Goal: Task Accomplishment & Management: Complete application form

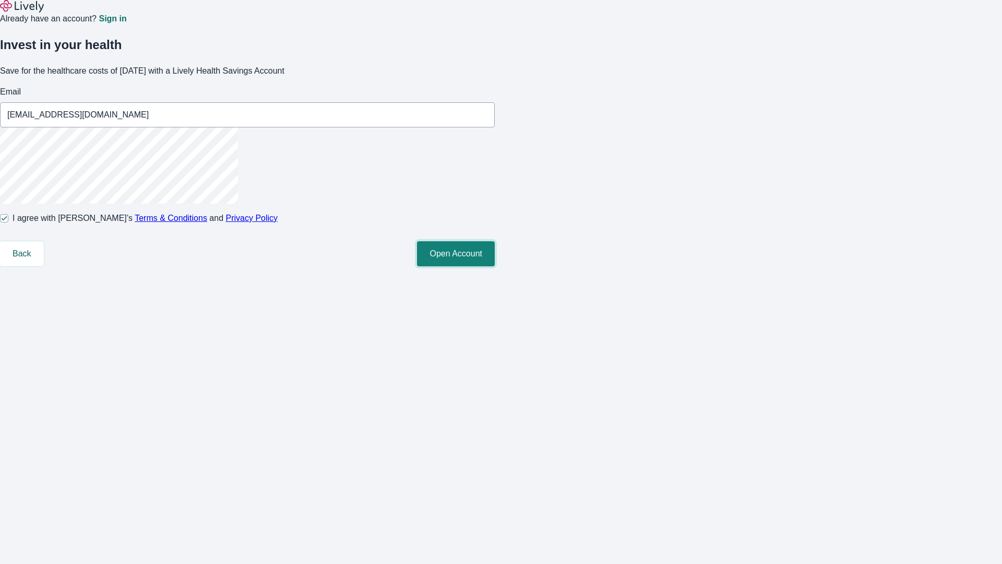
click at [495, 266] on button "Open Account" at bounding box center [456, 253] width 78 height 25
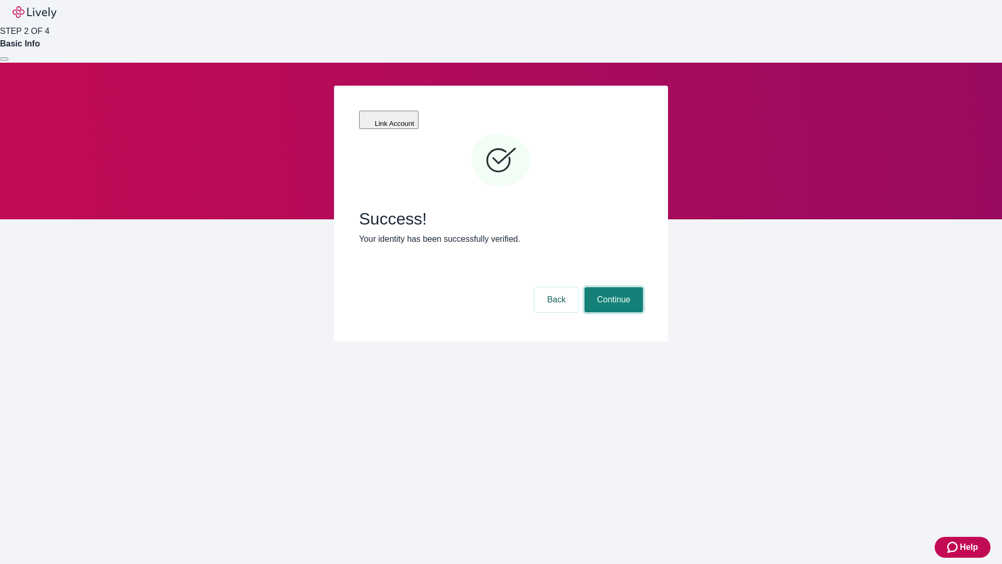
click at [612, 287] on button "Continue" at bounding box center [614, 299] width 58 height 25
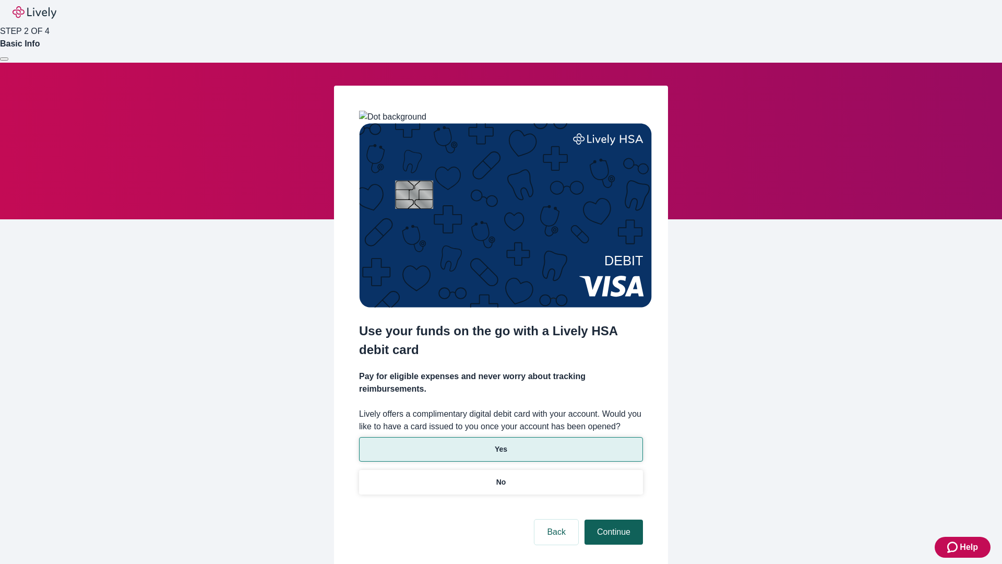
click at [501, 444] on p "Yes" at bounding box center [501, 449] width 13 height 11
click at [612, 519] on button "Continue" at bounding box center [614, 531] width 58 height 25
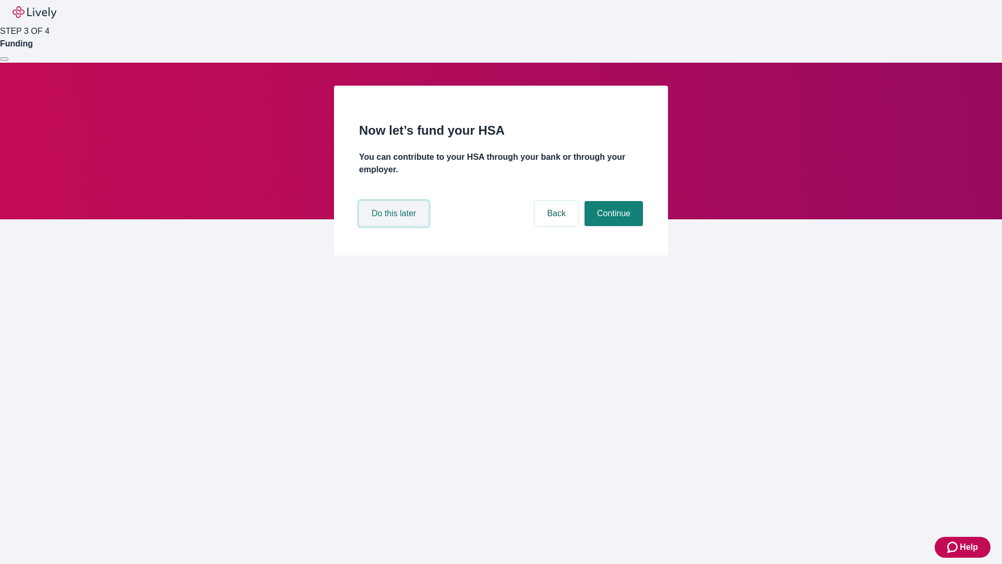
click at [395, 226] on button "Do this later" at bounding box center [393, 213] width 69 height 25
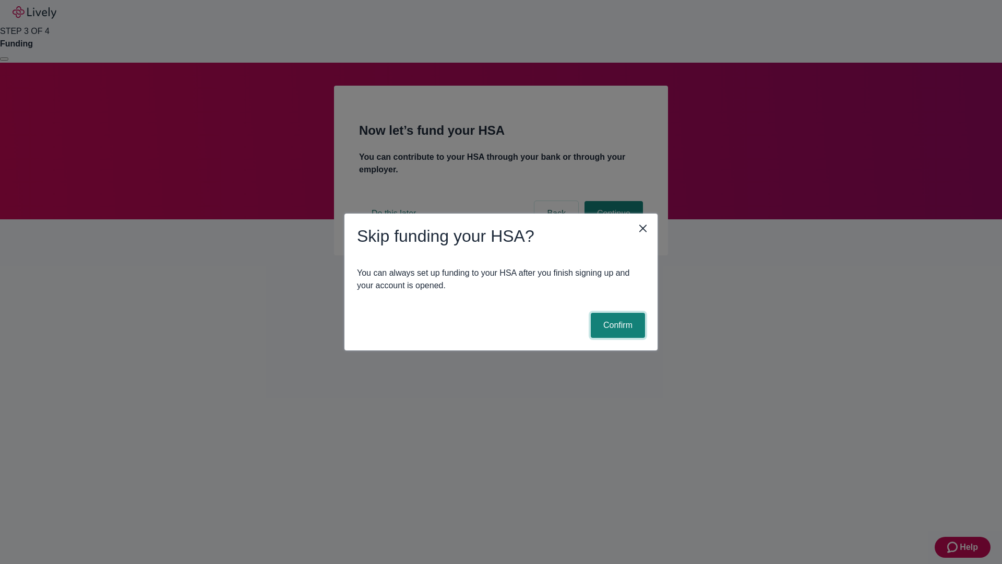
click at [616, 325] on button "Confirm" at bounding box center [618, 325] width 54 height 25
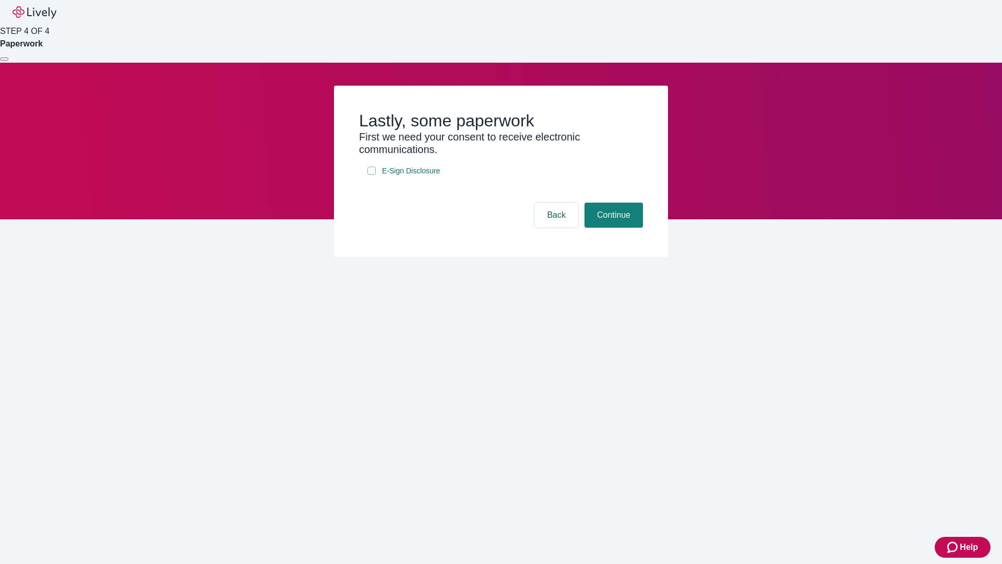
click at [372, 175] on input "E-Sign Disclosure" at bounding box center [371, 171] width 8 height 8
checkbox input "true"
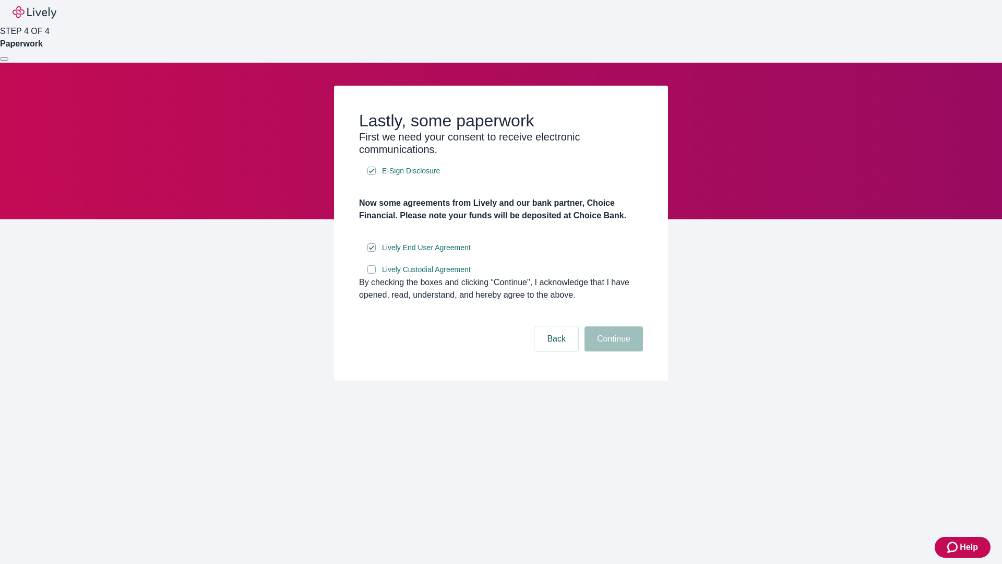
click at [372, 274] on input "Lively Custodial Agreement" at bounding box center [371, 269] width 8 height 8
checkbox input "true"
click at [612, 351] on button "Continue" at bounding box center [614, 338] width 58 height 25
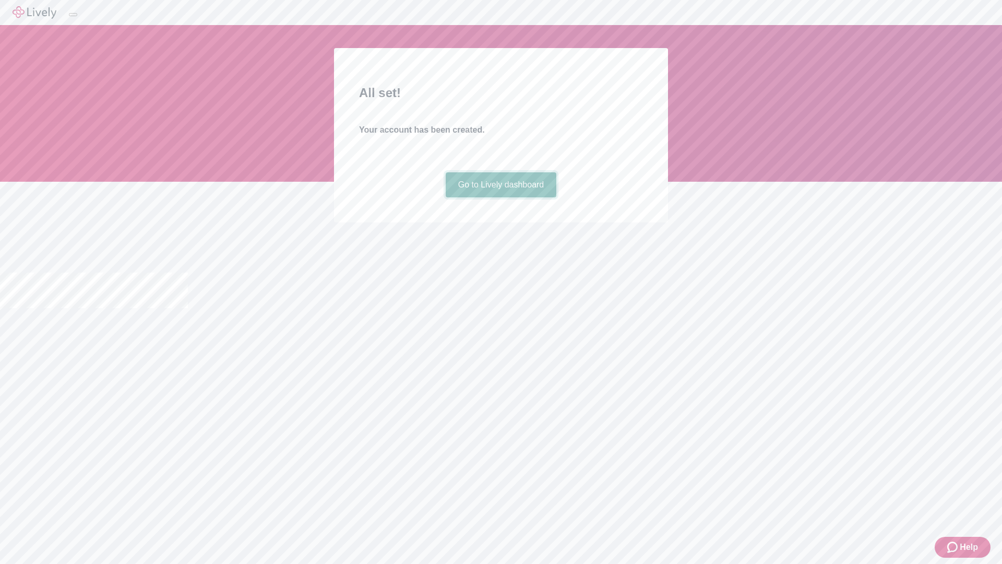
click at [501, 197] on link "Go to Lively dashboard" at bounding box center [501, 184] width 111 height 25
